Goal: Task Accomplishment & Management: Use online tool/utility

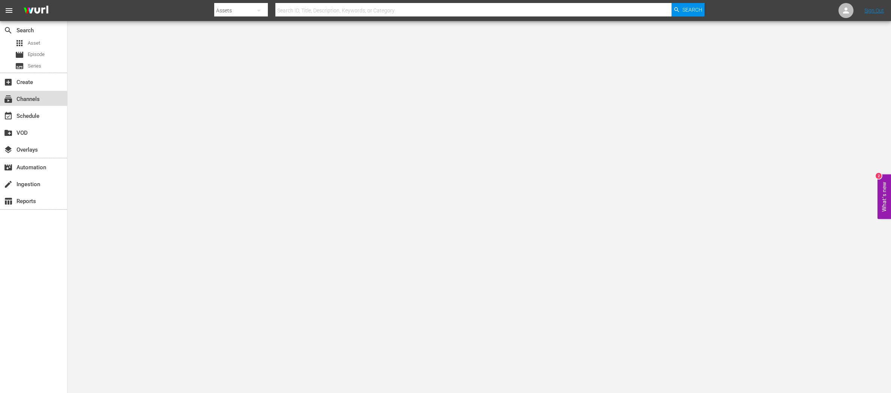
click at [30, 96] on div "subscriptions Channels" at bounding box center [21, 98] width 42 height 7
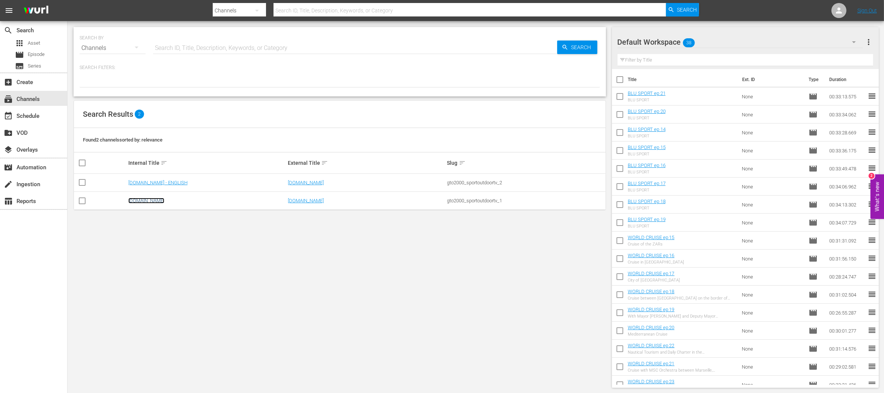
click at [158, 203] on link "[DOMAIN_NAME]" at bounding box center [146, 201] width 36 height 6
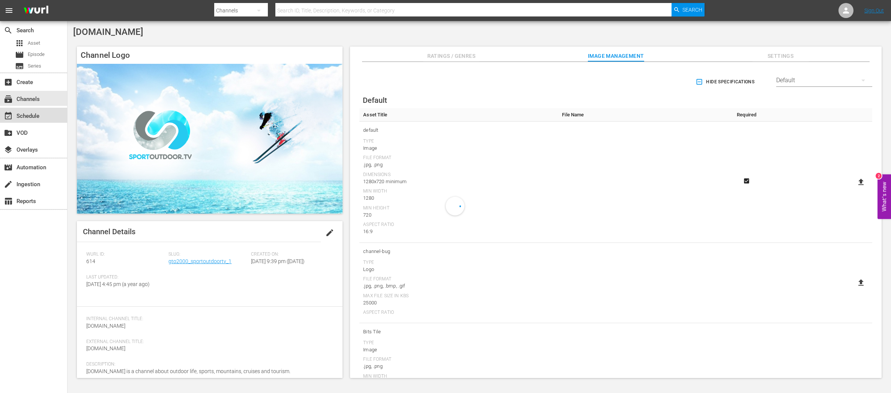
click at [39, 116] on div "event_available Schedule" at bounding box center [21, 114] width 42 height 7
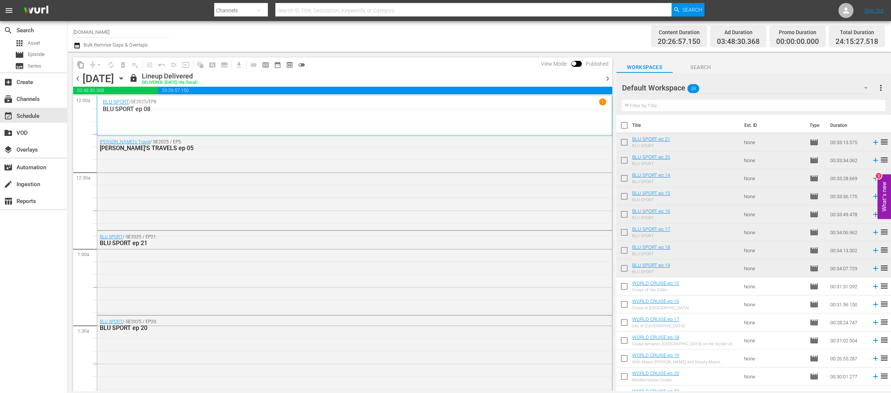
click at [607, 81] on span "chevron_right" at bounding box center [607, 78] width 9 height 9
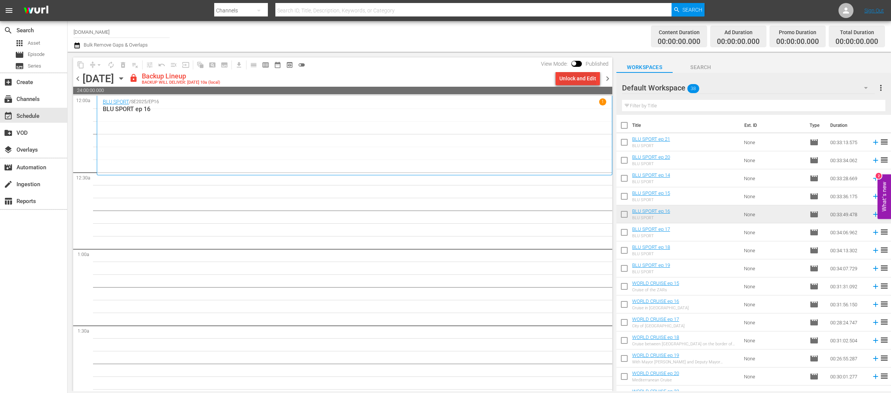
click at [586, 81] on div "Unlock and Edit" at bounding box center [577, 79] width 37 height 14
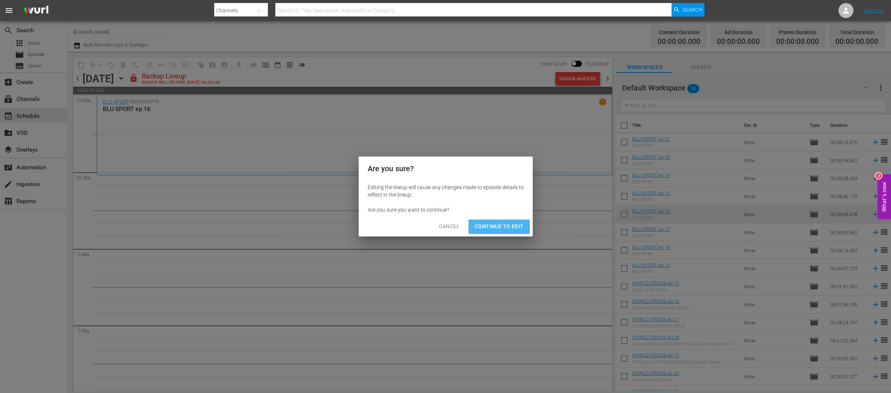
click at [504, 227] on span "Continue to Edit" at bounding box center [498, 226] width 49 height 9
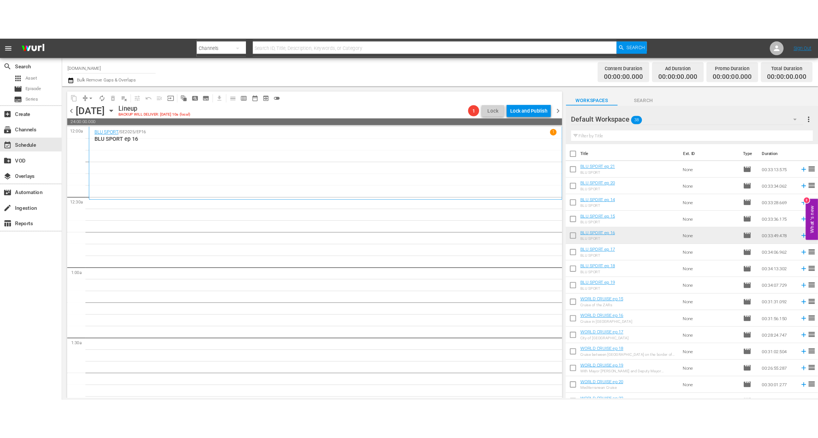
scroll to position [299, 0]
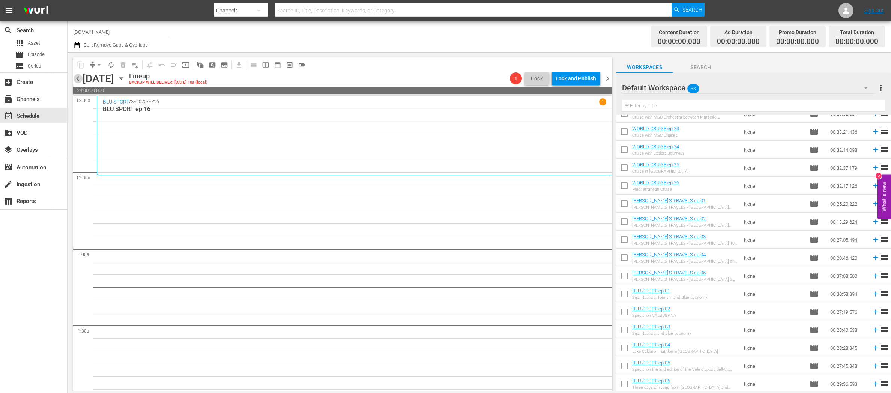
click at [78, 78] on span "chevron_left" at bounding box center [77, 78] width 9 height 9
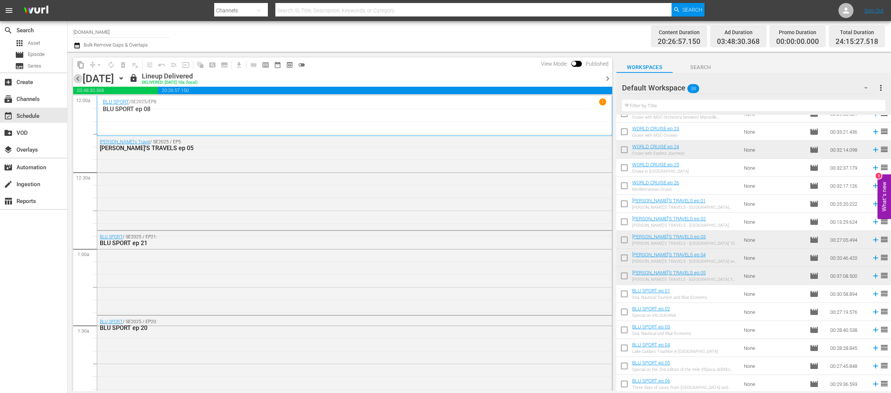
click at [78, 78] on span "chevron_left" at bounding box center [77, 78] width 9 height 9
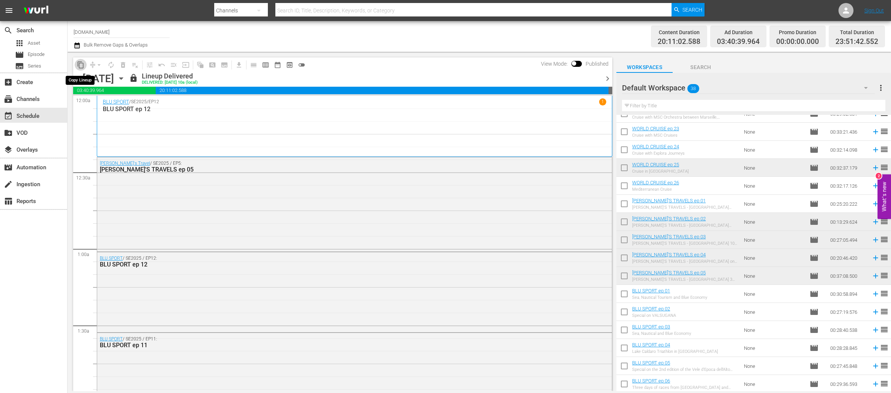
click at [79, 61] on span "content_copy" at bounding box center [81, 65] width 8 height 8
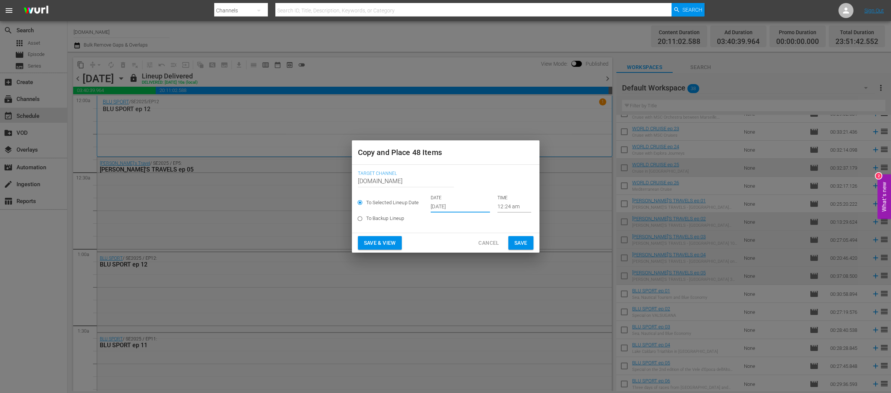
click at [462, 207] on input "[DATE]" at bounding box center [460, 206] width 59 height 11
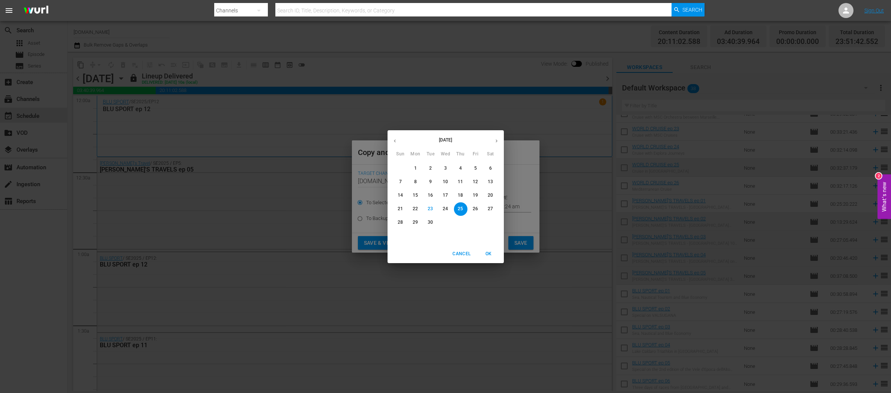
click at [446, 207] on p "24" at bounding box center [445, 209] width 5 height 6
type input "[DATE]"
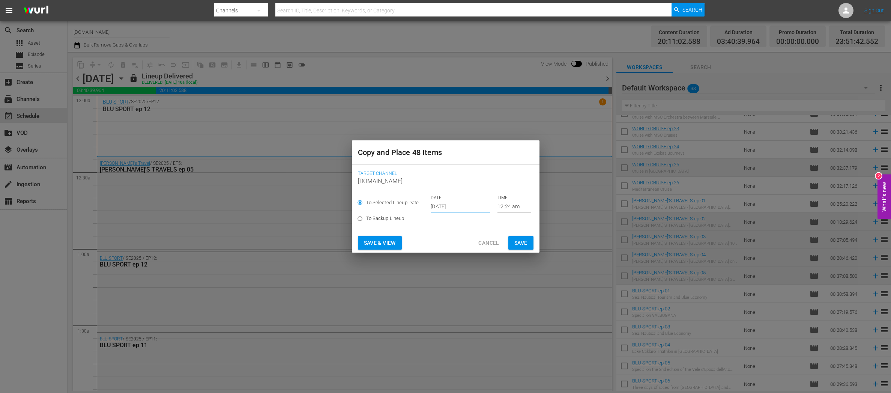
click at [385, 242] on span "Save & View" at bounding box center [380, 242] width 32 height 9
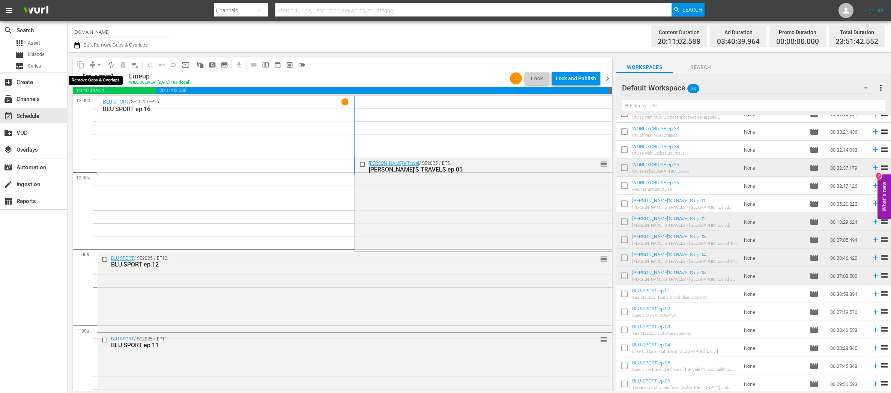
click at [95, 64] on span "arrow_drop_down" at bounding box center [99, 65] width 8 height 8
click at [113, 103] on li "Align to End of Previous Day" at bounding box center [99, 104] width 79 height 12
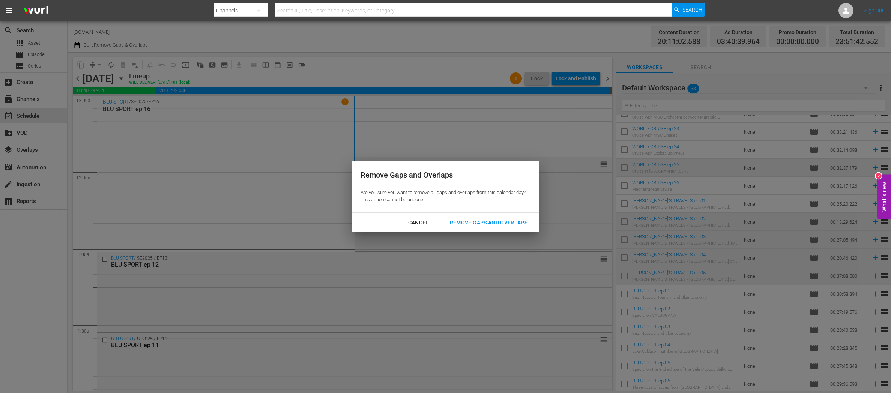
click at [473, 224] on div "Remove Gaps and Overlaps" at bounding box center [489, 222] width 90 height 9
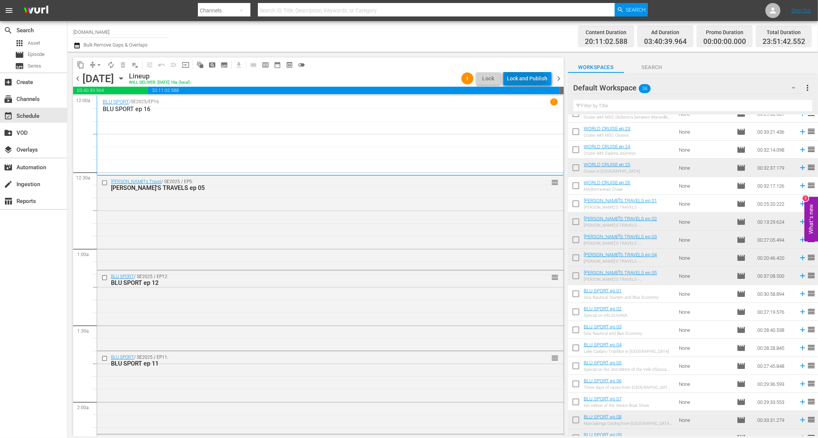
click at [524, 83] on div "Lock and Publish" at bounding box center [527, 79] width 41 height 14
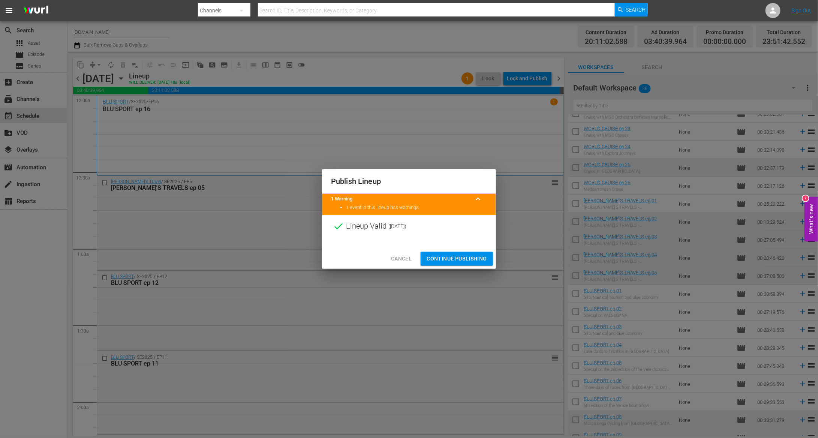
click at [462, 258] on span "Continue Publishing" at bounding box center [457, 258] width 60 height 9
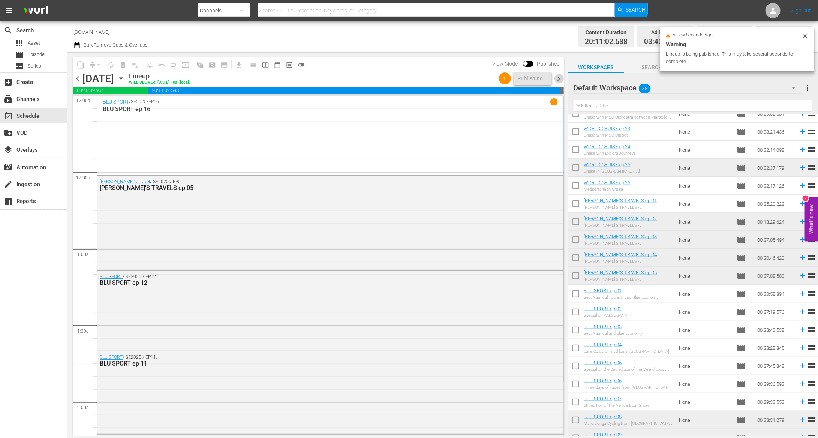
click at [560, 80] on span "chevron_right" at bounding box center [559, 78] width 9 height 9
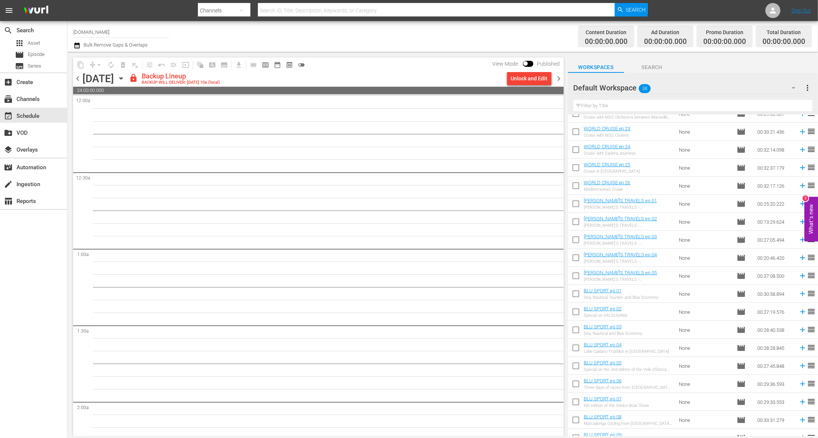
click at [77, 79] on span "chevron_left" at bounding box center [77, 78] width 9 height 9
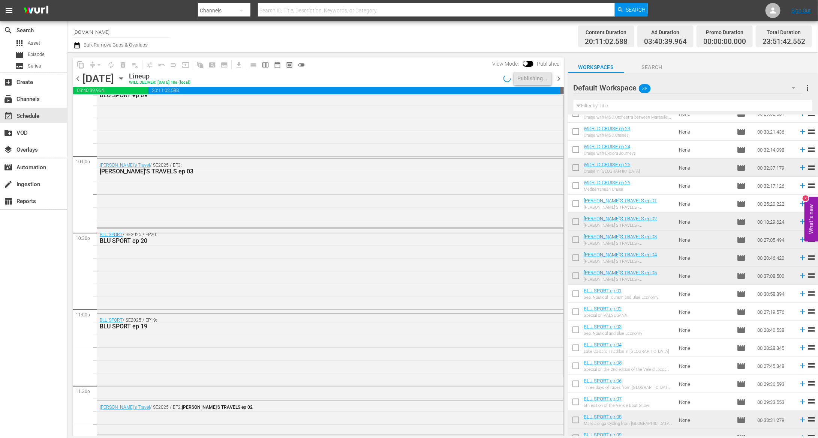
scroll to position [3391, 0]
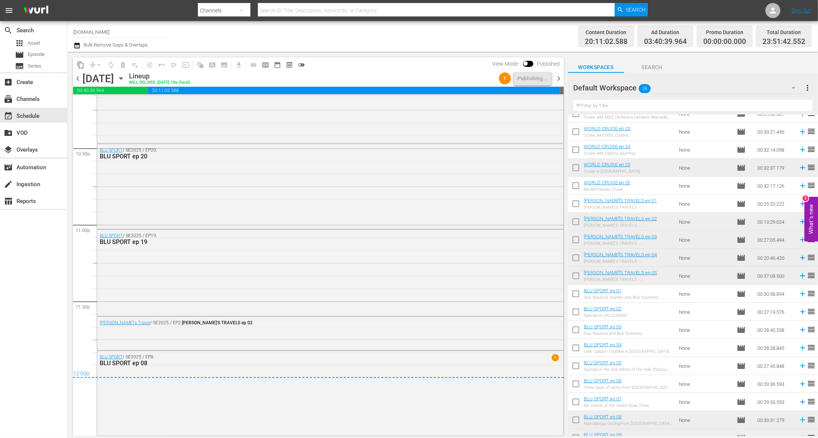
click at [561, 76] on span "chevron_right" at bounding box center [559, 78] width 9 height 9
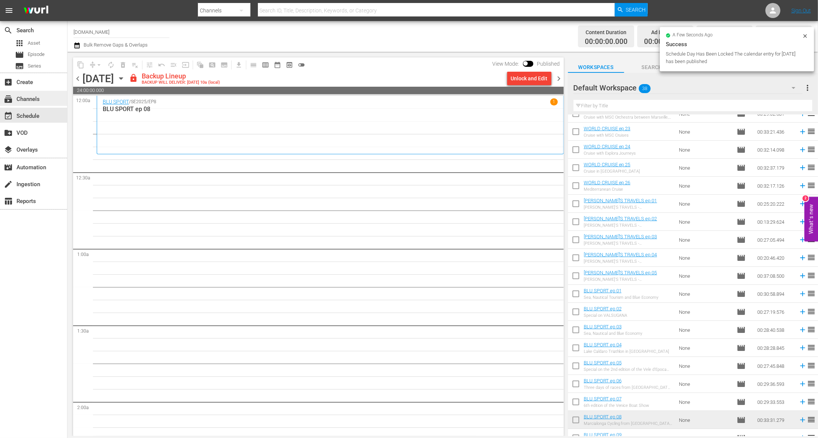
click at [33, 97] on div "subscriptions Channels" at bounding box center [21, 98] width 42 height 7
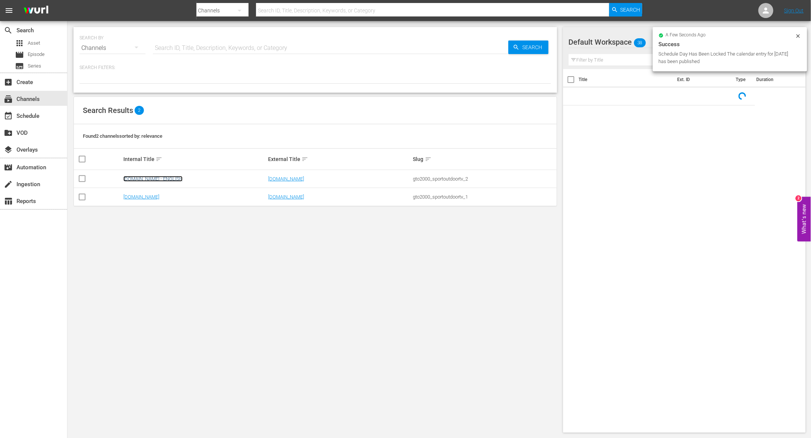
click at [139, 176] on link "[DOMAIN_NAME] - ENGLISH" at bounding box center [152, 179] width 59 height 6
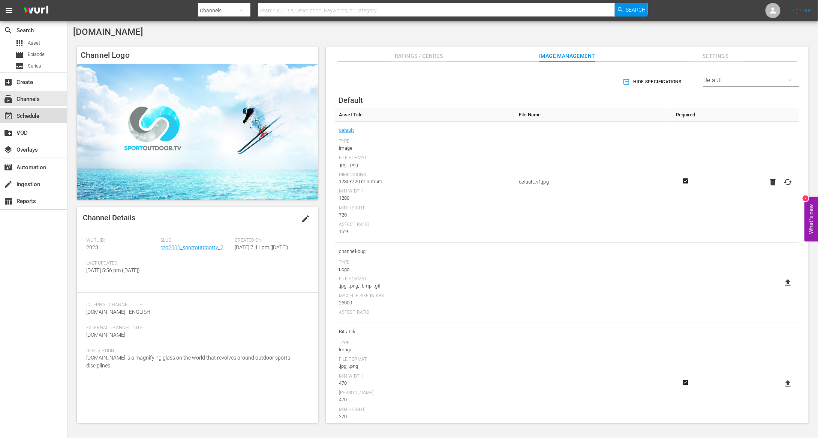
click at [38, 113] on div "event_available Schedule" at bounding box center [21, 114] width 42 height 7
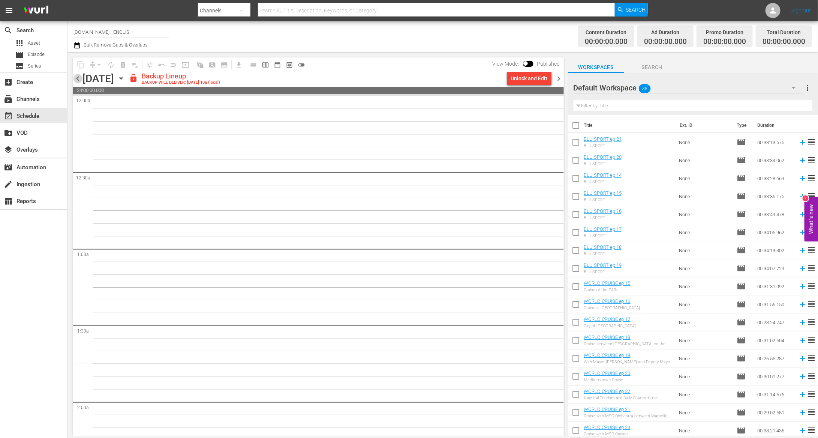
click at [78, 80] on span "chevron_left" at bounding box center [77, 78] width 9 height 9
click at [533, 77] on div "Unlock and Edit" at bounding box center [529, 79] width 37 height 14
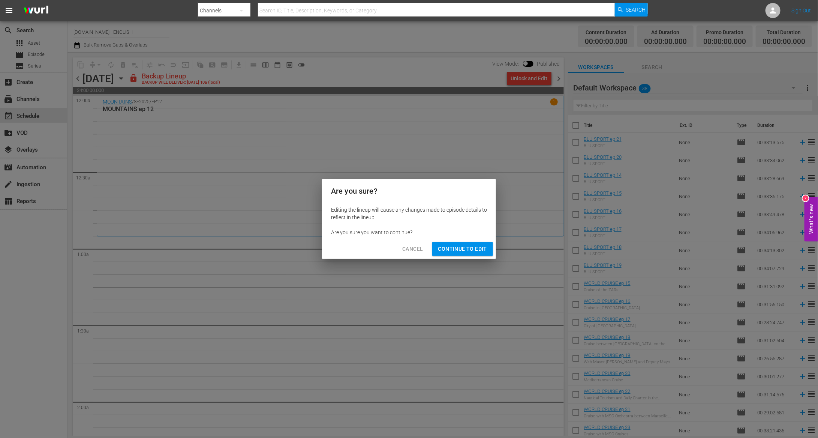
click at [484, 249] on span "Continue to Edit" at bounding box center [462, 248] width 49 height 9
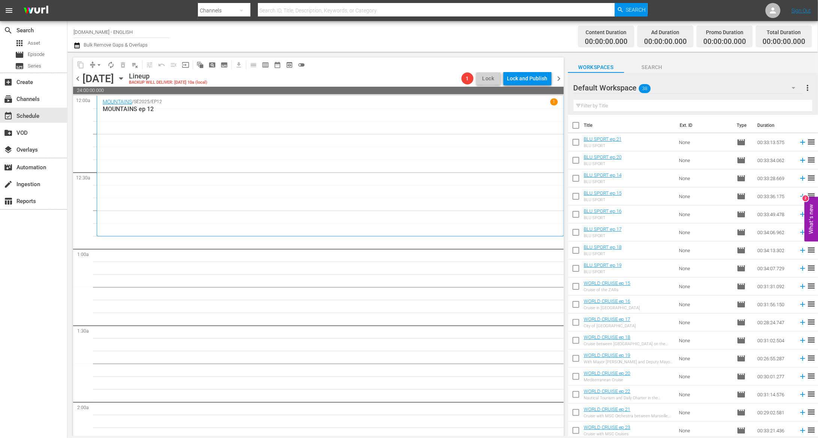
click at [77, 78] on span "chevron_left" at bounding box center [77, 78] width 9 height 9
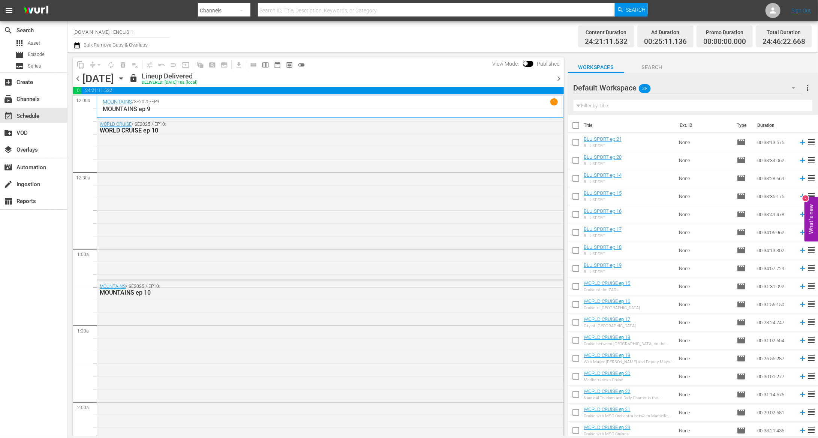
click at [77, 78] on span "chevron_left" at bounding box center [77, 78] width 9 height 9
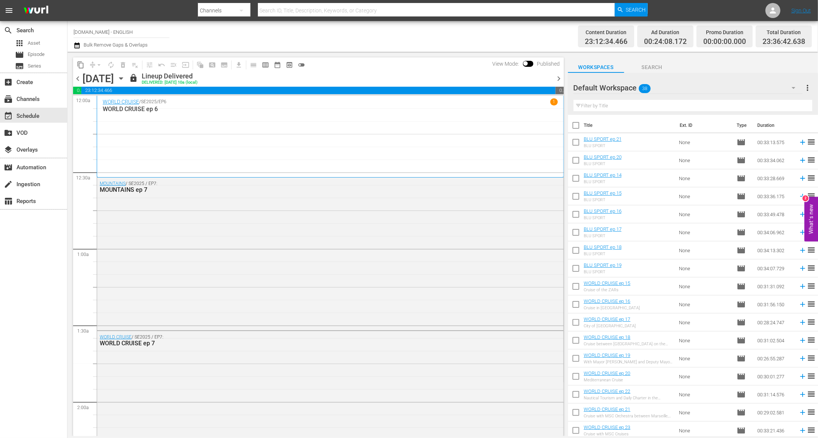
click at [77, 78] on span "chevron_left" at bounding box center [77, 78] width 9 height 9
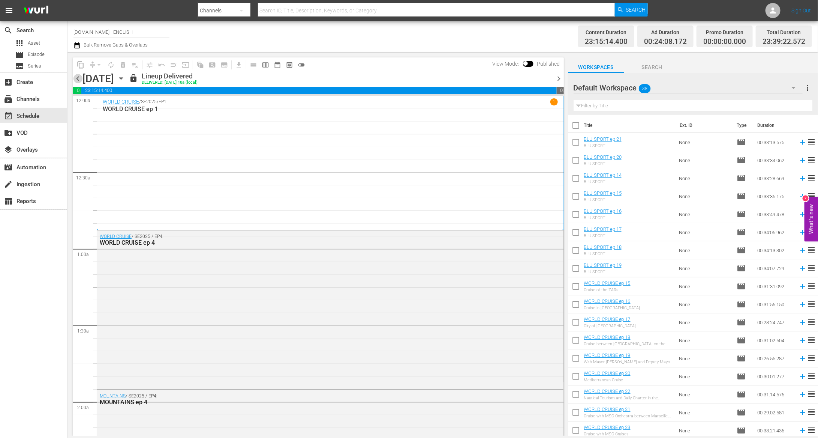
click at [77, 78] on span "chevron_left" at bounding box center [77, 78] width 9 height 9
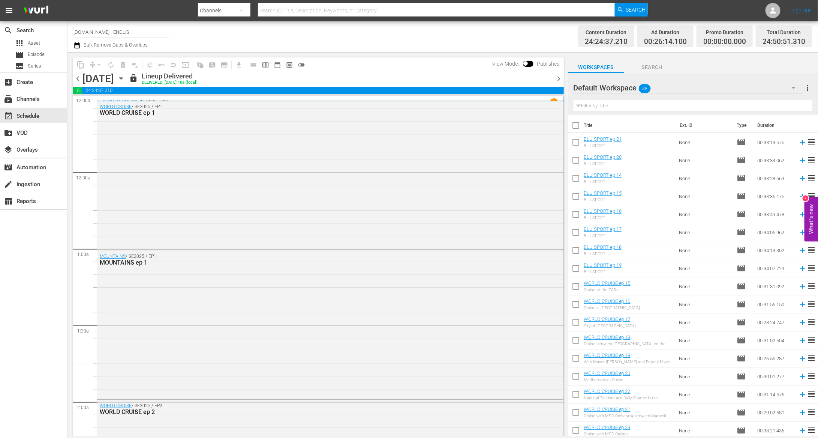
click at [77, 78] on span "chevron_left" at bounding box center [77, 78] width 9 height 9
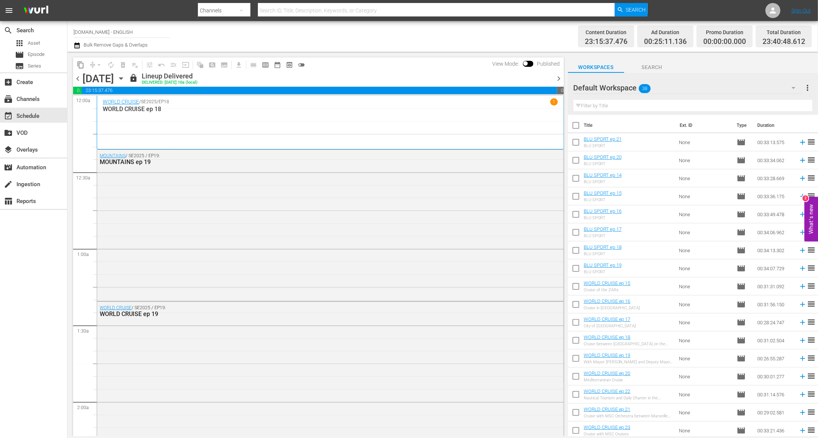
click at [77, 78] on span "chevron_left" at bounding box center [77, 78] width 9 height 9
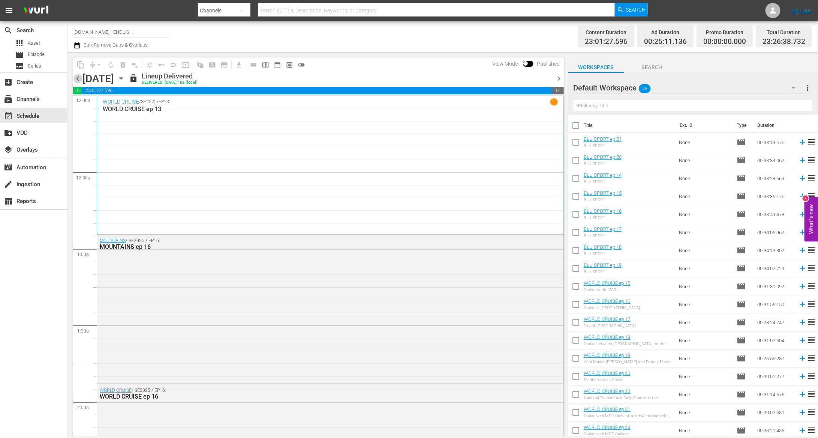
click at [77, 78] on span "chevron_left" at bounding box center [77, 78] width 9 height 9
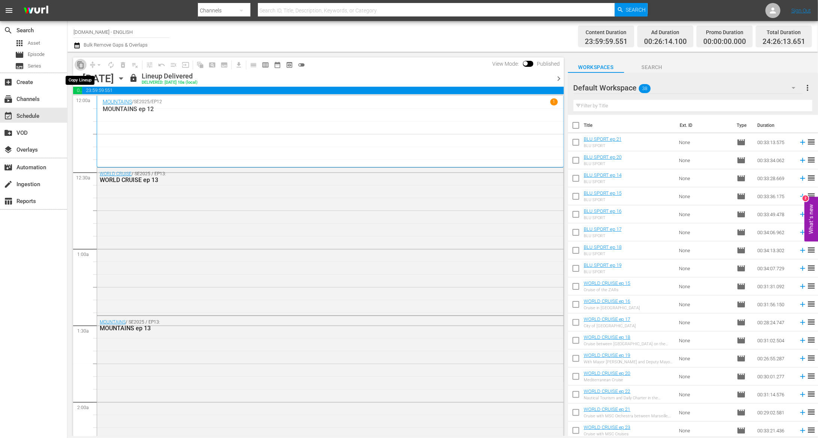
click at [82, 66] on span "content_copy" at bounding box center [81, 65] width 8 height 8
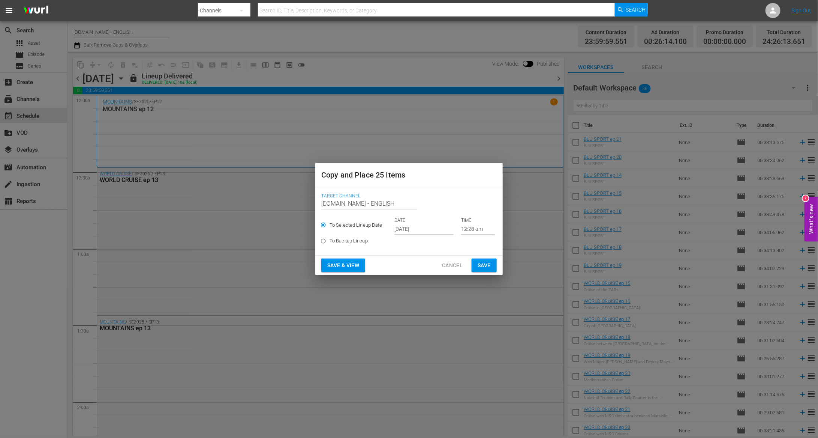
click at [411, 228] on input "[DATE]" at bounding box center [424, 229] width 59 height 11
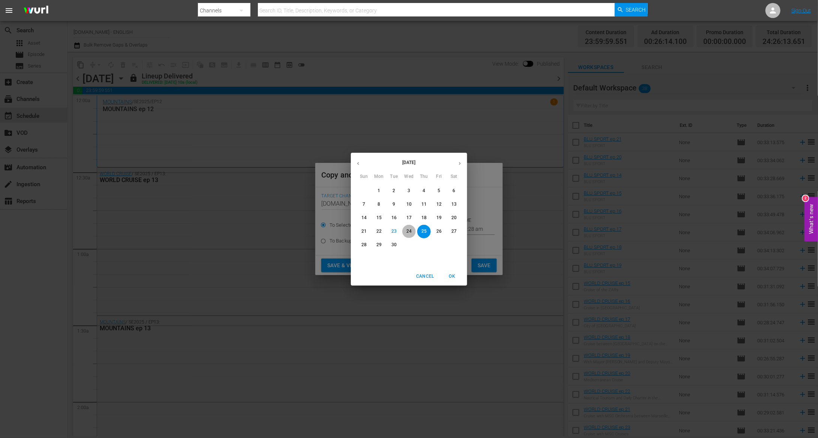
click at [408, 231] on p "24" at bounding box center [409, 231] width 5 height 6
type input "[DATE]"
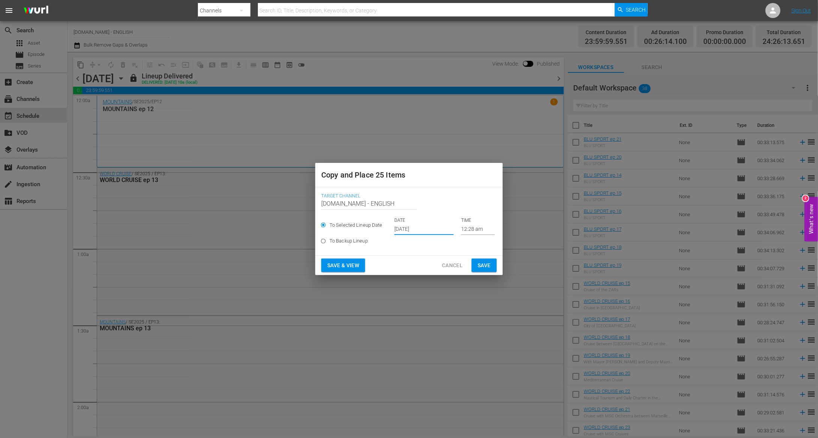
click at [357, 265] on span "Save & View" at bounding box center [343, 265] width 32 height 9
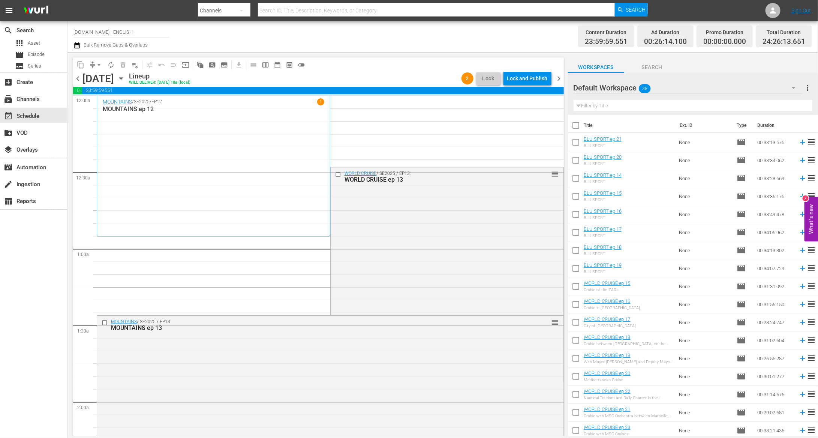
click at [95, 69] on button "arrow_drop_down" at bounding box center [99, 65] width 12 height 12
click at [99, 105] on li "Align to End of Previous Day" at bounding box center [99, 104] width 79 height 12
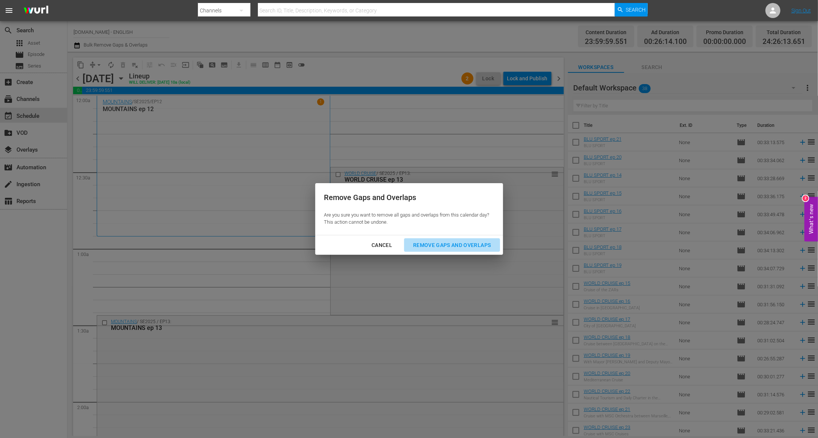
click at [480, 246] on div "Remove Gaps and Overlaps" at bounding box center [452, 244] width 90 height 9
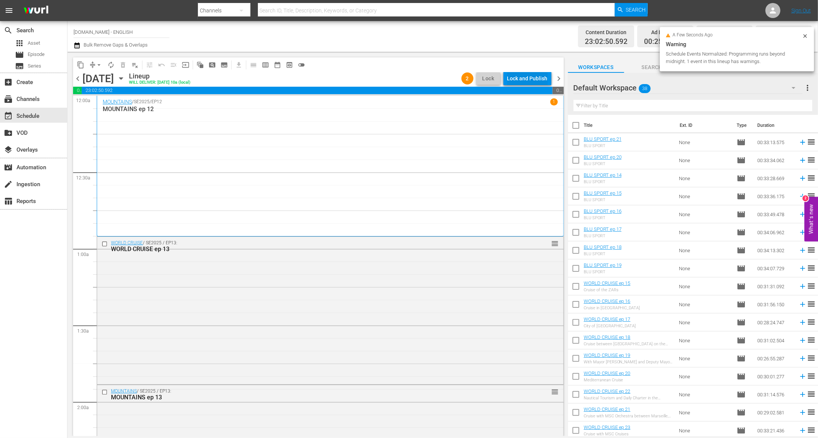
click at [538, 73] on div "Lock and Publish" at bounding box center [527, 79] width 41 height 14
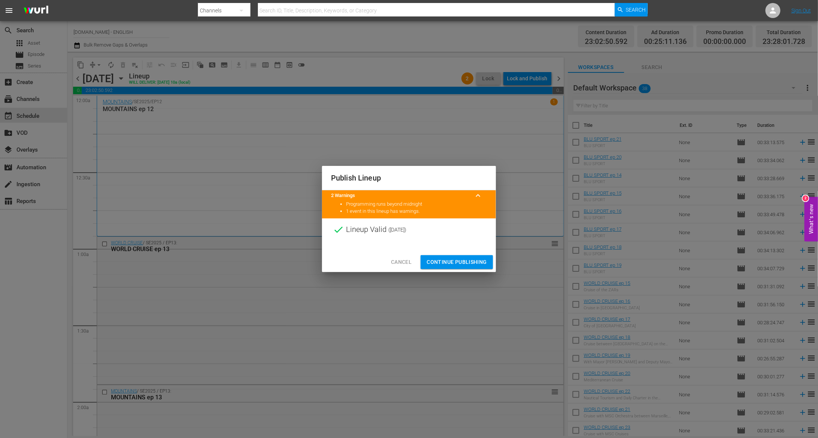
click at [468, 260] on span "Continue Publishing" at bounding box center [457, 261] width 60 height 9
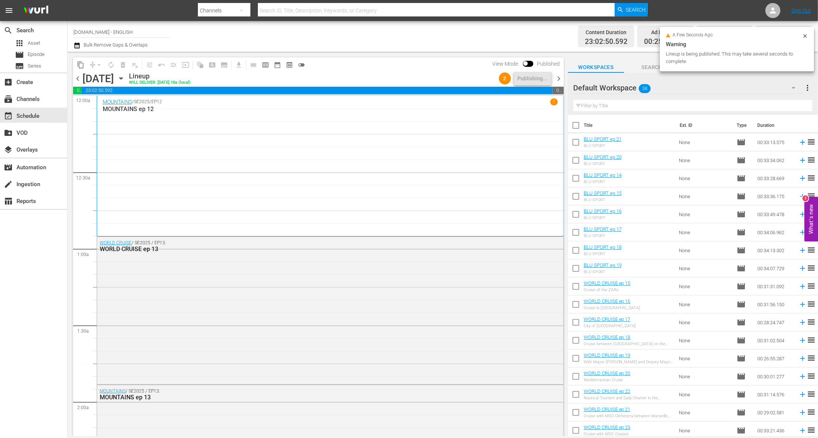
click at [560, 80] on span "chevron_right" at bounding box center [559, 78] width 9 height 9
